Goal: Information Seeking & Learning: Learn about a topic

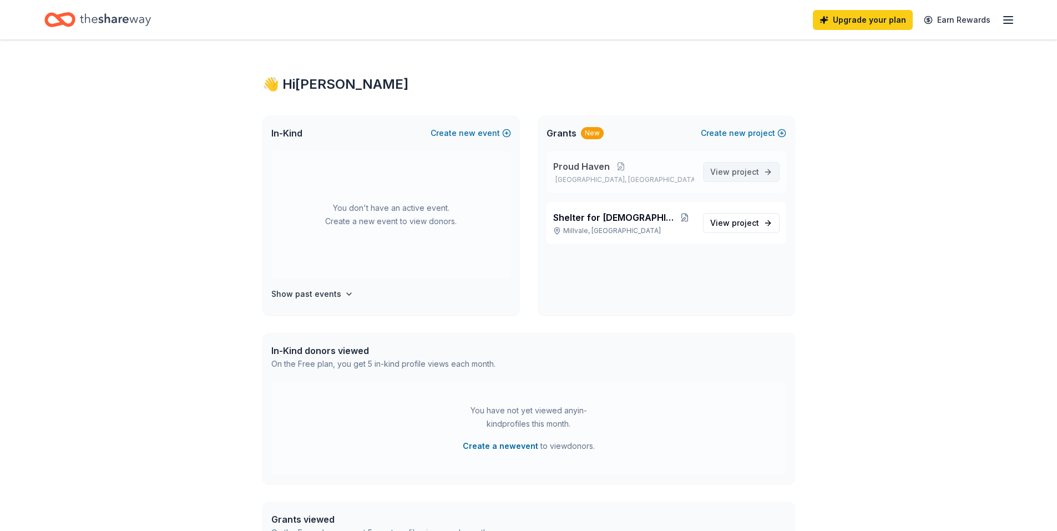
click at [741, 171] on span "project" at bounding box center [745, 171] width 27 height 9
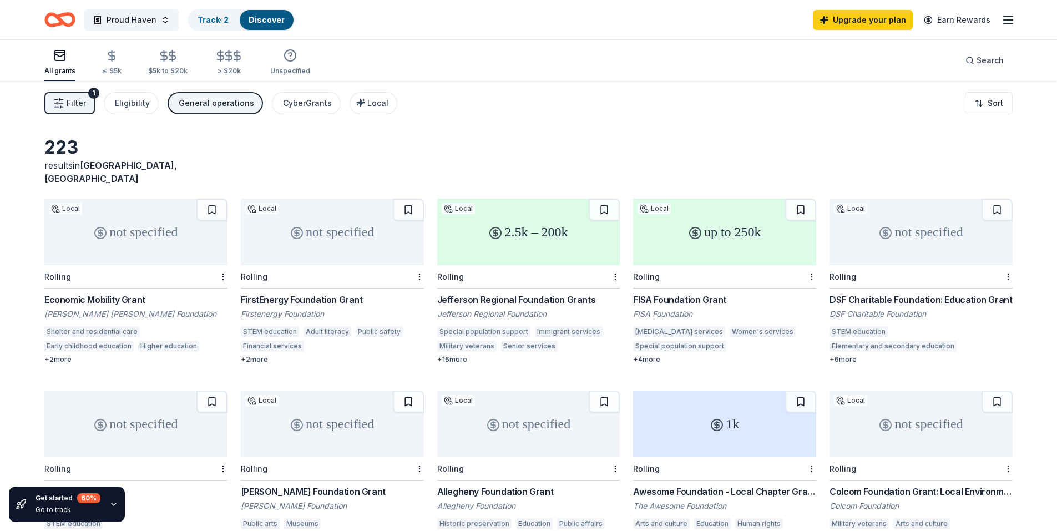
click at [148, 214] on div "not specified" at bounding box center [135, 232] width 183 height 67
